Goal: Task Accomplishment & Management: Use online tool/utility

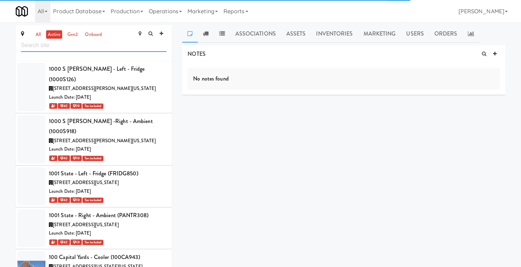
scroll to position [26670, 0]
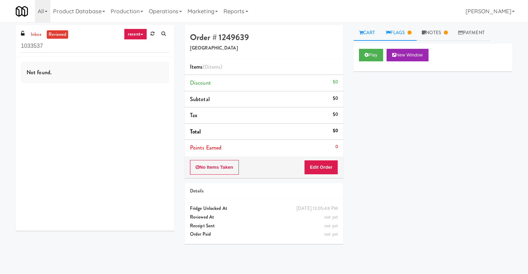
click at [405, 34] on link "Flags" at bounding box center [398, 33] width 36 height 16
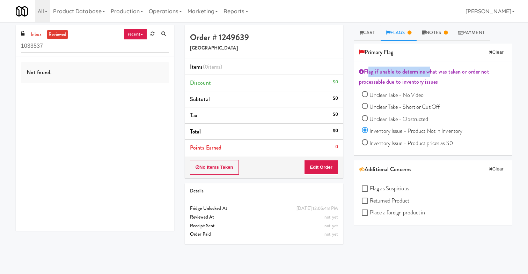
drag, startPoint x: 365, startPoint y: 70, endPoint x: 425, endPoint y: 73, distance: 59.7
click at [425, 73] on div "Flag if unable to determine what was taken or order not processable due to inve…" at bounding box center [433, 77] width 148 height 21
copy div "Flag if unable to determine"
click at [39, 31] on link "inbox" at bounding box center [36, 34] width 14 height 9
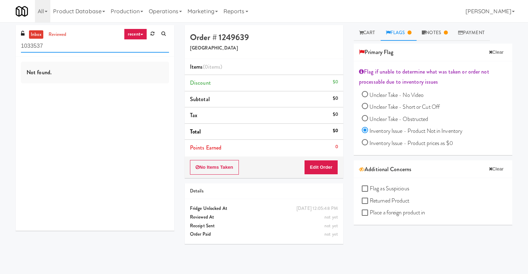
drag, startPoint x: 79, startPoint y: 51, endPoint x: -5, endPoint y: 50, distance: 83.8
click at [0, 50] on html "Okay Okay Select date: previous 2025-Oct next Su Mo Tu We Th Fr Sa 28 29 30 1 2…" at bounding box center [264, 137] width 528 height 274
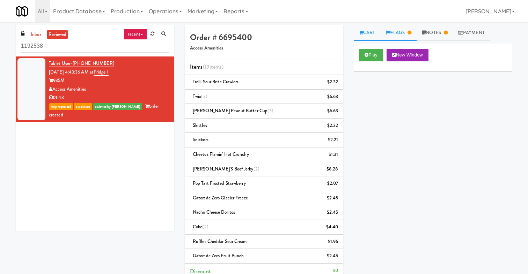
click at [400, 35] on link "Flags" at bounding box center [398, 33] width 36 height 16
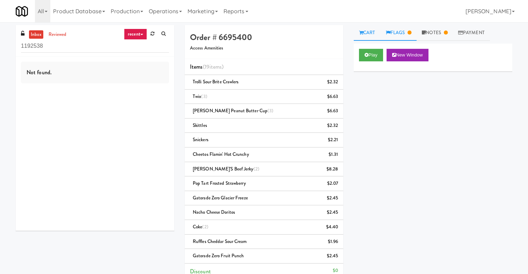
click at [393, 32] on link "Flags" at bounding box center [398, 33] width 36 height 16
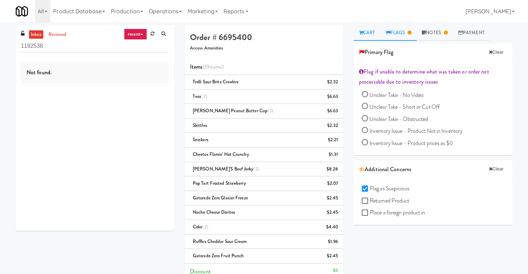
click at [374, 30] on link "Cart" at bounding box center [367, 33] width 27 height 16
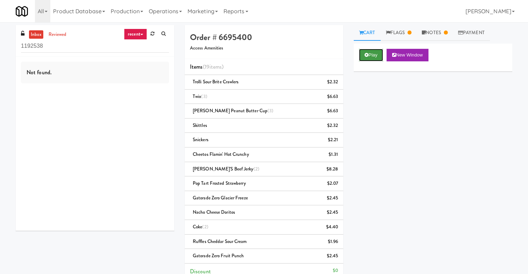
click at [363, 52] on button "Play" at bounding box center [371, 55] width 24 height 13
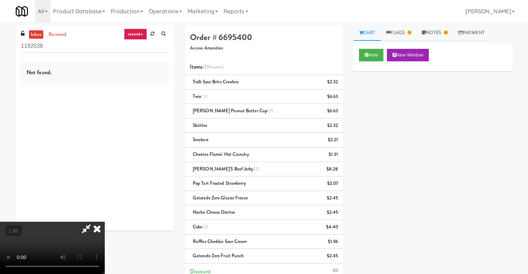
click at [105, 222] on icon at bounding box center [96, 229] width 15 height 14
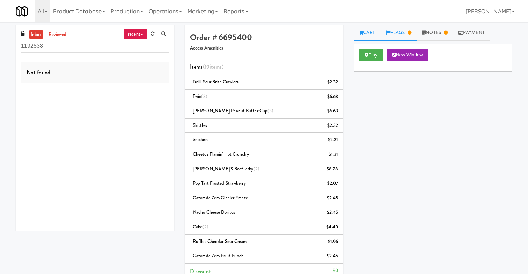
click at [400, 30] on link "Flags" at bounding box center [398, 33] width 36 height 16
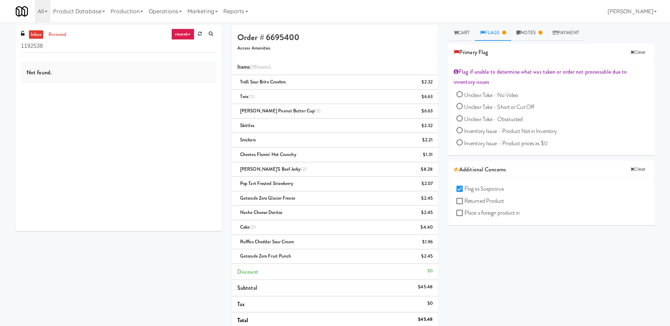
click at [109, 134] on div "Not found." at bounding box center [119, 144] width 206 height 174
click at [65, 37] on link "reviewed" at bounding box center [58, 34] width 22 height 9
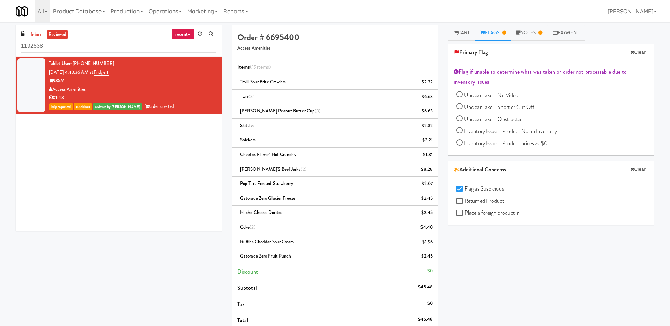
click at [147, 82] on div "935M" at bounding box center [133, 80] width 168 height 9
click at [451, 32] on link "Cart" at bounding box center [461, 33] width 27 height 16
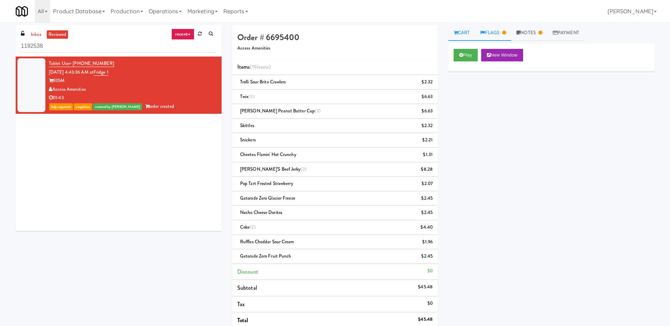
click at [488, 31] on link "Flags" at bounding box center [493, 33] width 36 height 16
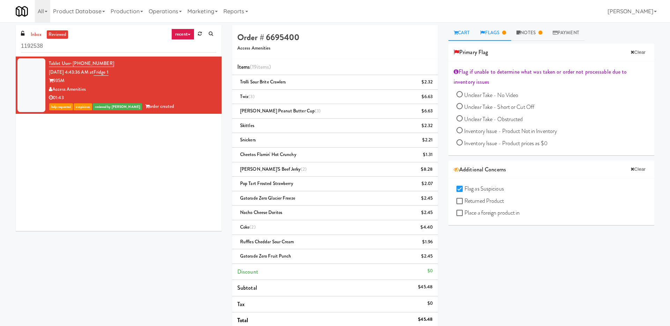
click at [466, 30] on link "Cart" at bounding box center [461, 33] width 27 height 16
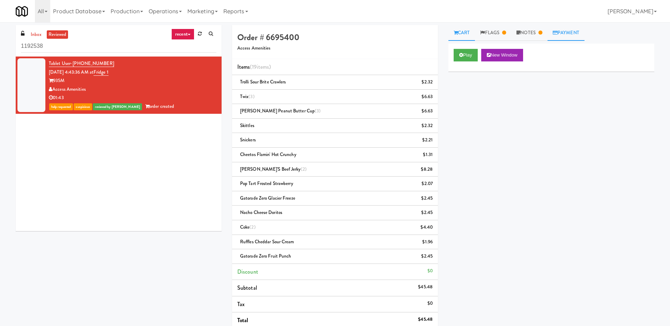
click at [527, 34] on link "Payment" at bounding box center [566, 33] width 37 height 16
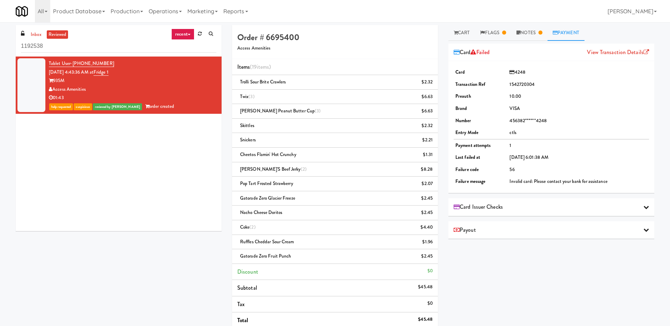
click at [527, 232] on div "Payout" at bounding box center [551, 230] width 195 height 10
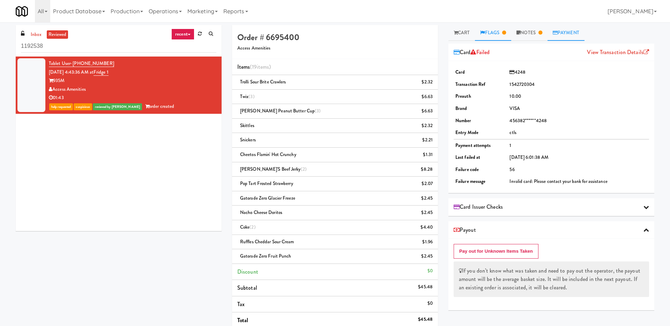
click at [491, 30] on link "Flags" at bounding box center [493, 33] width 36 height 16
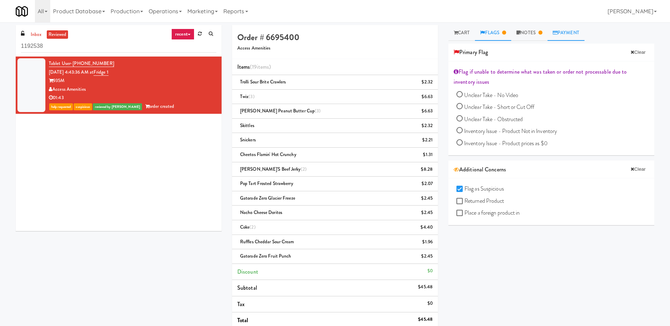
click at [527, 29] on link "Payment" at bounding box center [566, 33] width 37 height 16
